Goal: Transaction & Acquisition: Purchase product/service

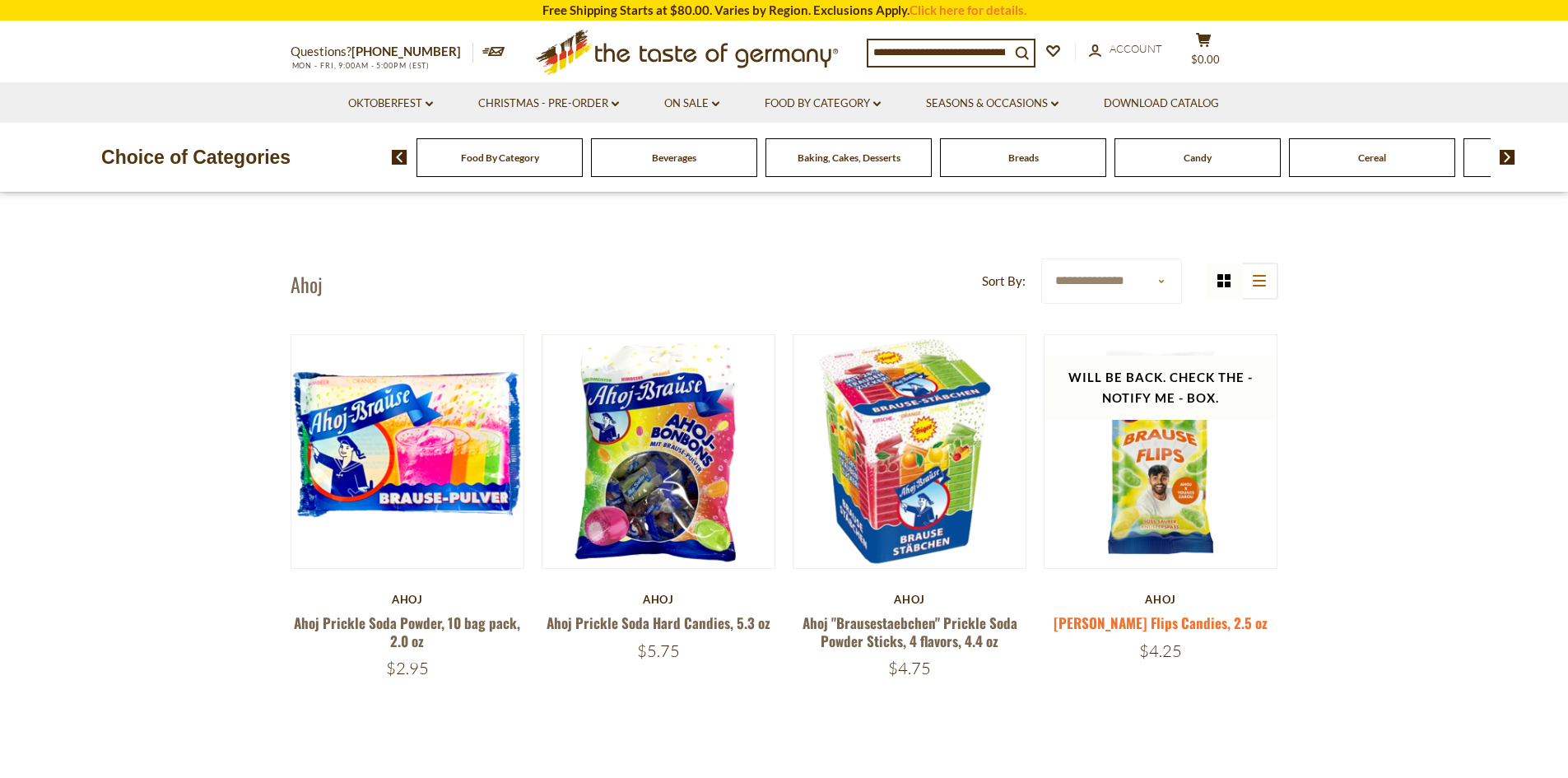
click at [1135, 628] on link "[PERSON_NAME] Flips Candies, 2.5 oz" at bounding box center [1159, 623] width 214 height 20
